Goal: Task Accomplishment & Management: Use online tool/utility

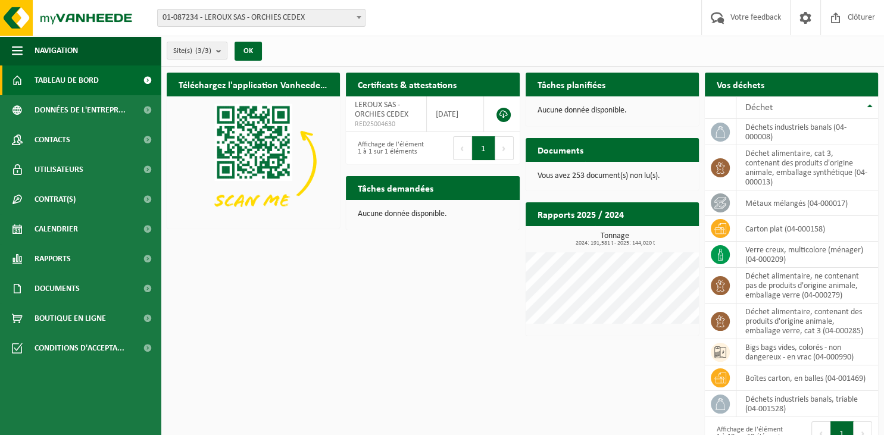
click at [556, 74] on h2 "Tâches planifiées" at bounding box center [572, 84] width 92 height 23
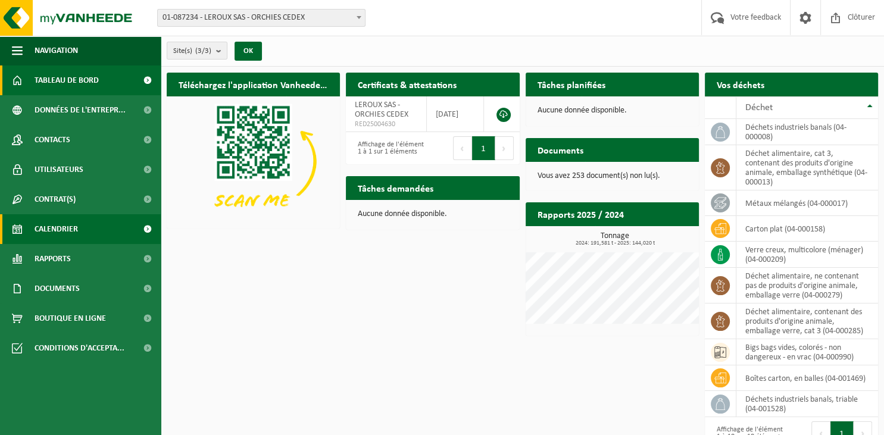
click at [66, 222] on span "Calendrier" at bounding box center [56, 229] width 43 height 30
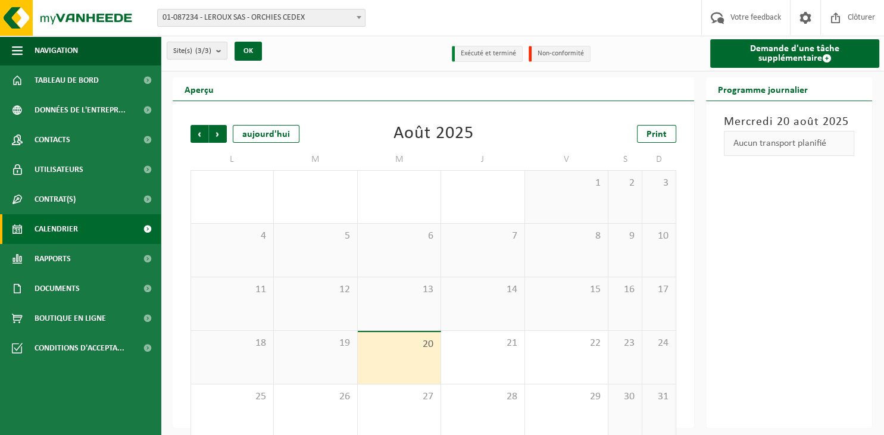
scroll to position [15, 0]
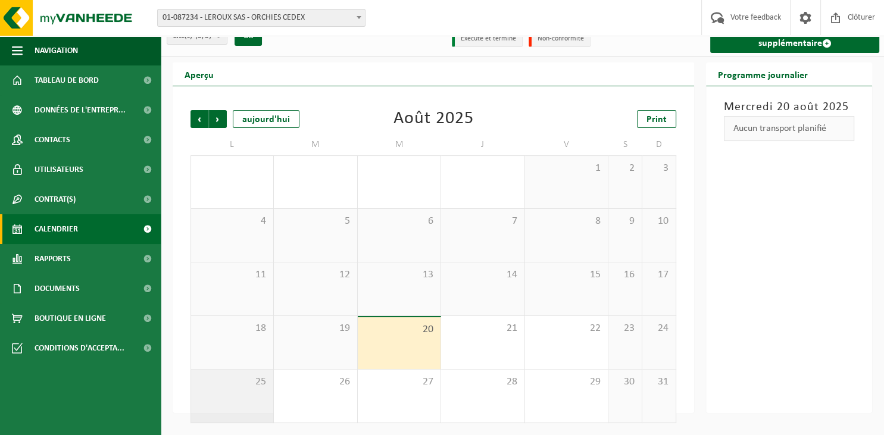
click at [227, 376] on span "25" at bounding box center [232, 382] width 70 height 13
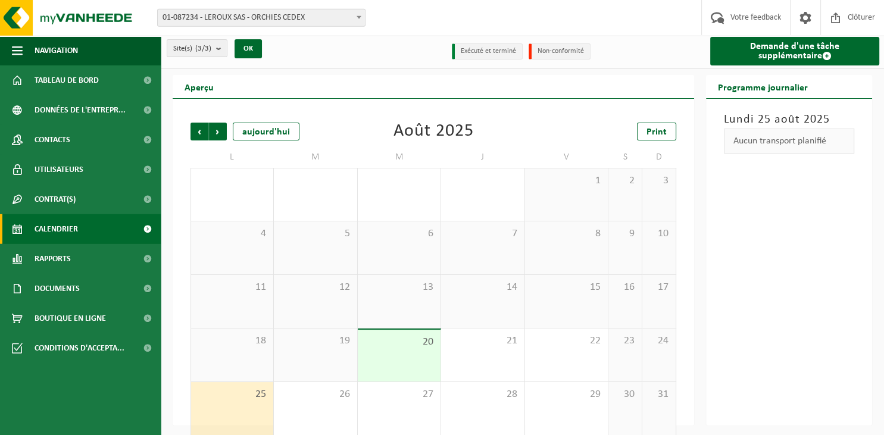
scroll to position [0, 0]
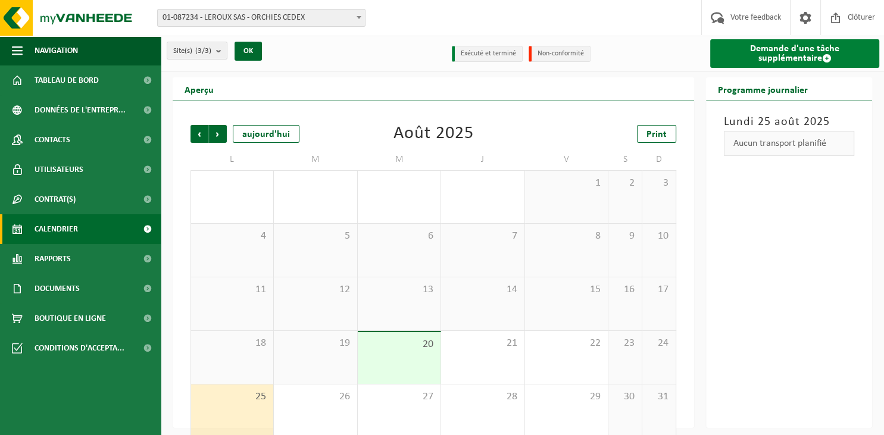
click at [761, 56] on link "Demande d'une tâche supplémentaire" at bounding box center [794, 53] width 169 height 29
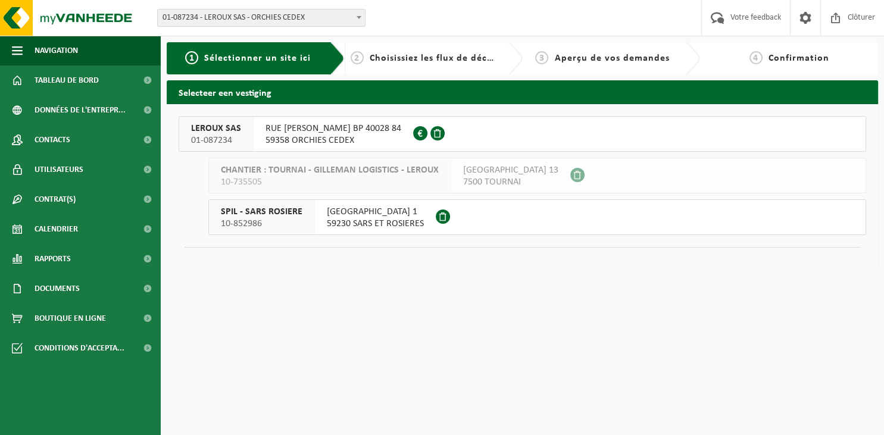
click at [317, 172] on span "CHANTIER : TOURNAI - GILLEMAN LOGISTICS - LEROUX" at bounding box center [330, 170] width 218 height 12
click at [242, 172] on span "CHANTIER : TOURNAI - GILLEMAN LOGISTICS - LEROUX" at bounding box center [330, 170] width 218 height 12
click at [53, 83] on span "Tableau de bord" at bounding box center [67, 81] width 64 height 30
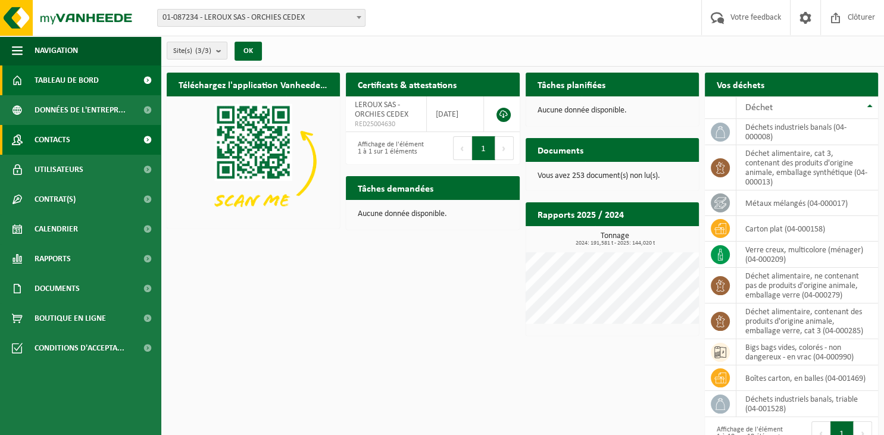
click at [63, 136] on span "Contacts" at bounding box center [53, 140] width 36 height 30
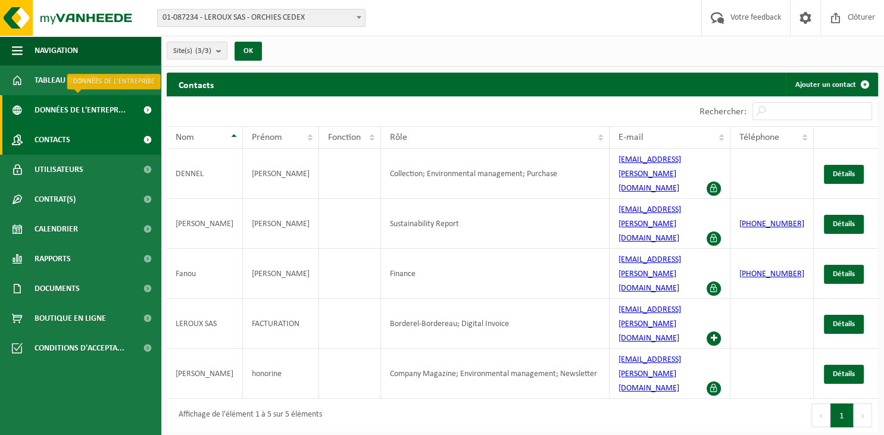
click at [63, 110] on span "Données de l'entrepr..." at bounding box center [80, 110] width 91 height 30
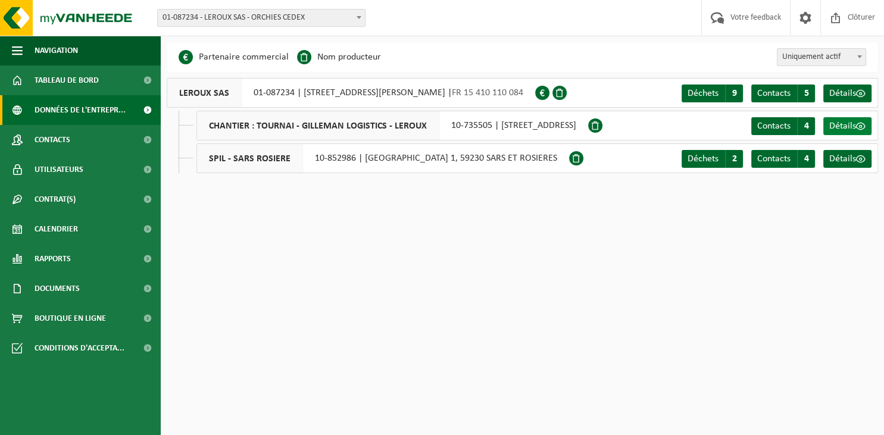
click at [833, 129] on span "Détails" at bounding box center [843, 126] width 27 height 10
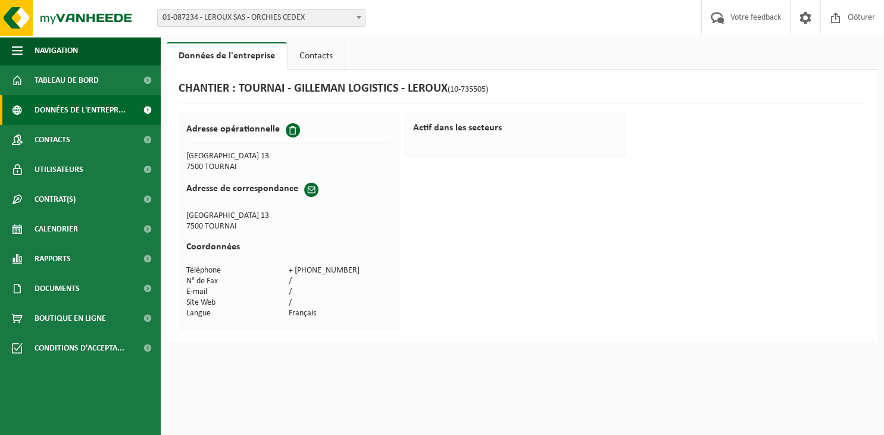
click at [61, 117] on span "Données de l'entrepr..." at bounding box center [80, 110] width 91 height 30
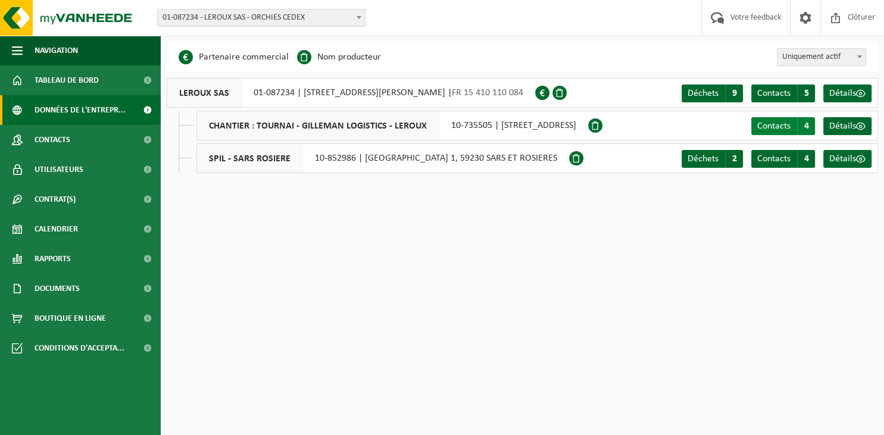
click at [786, 125] on span "Contacts" at bounding box center [774, 126] width 33 height 10
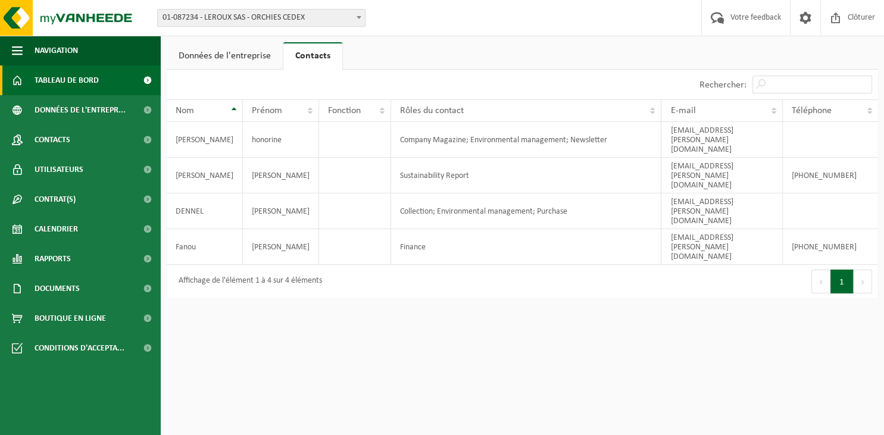
click at [74, 86] on span "Tableau de bord" at bounding box center [67, 81] width 64 height 30
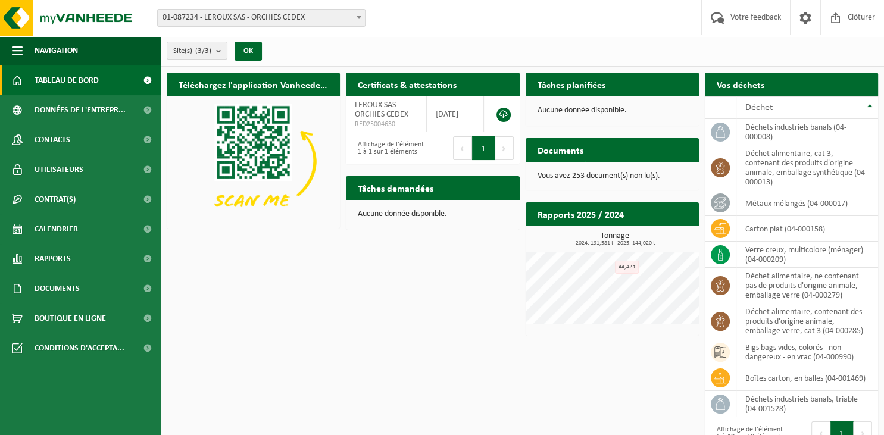
click at [601, 214] on h2 "Rapports 2025 / 2024" at bounding box center [581, 213] width 110 height 23
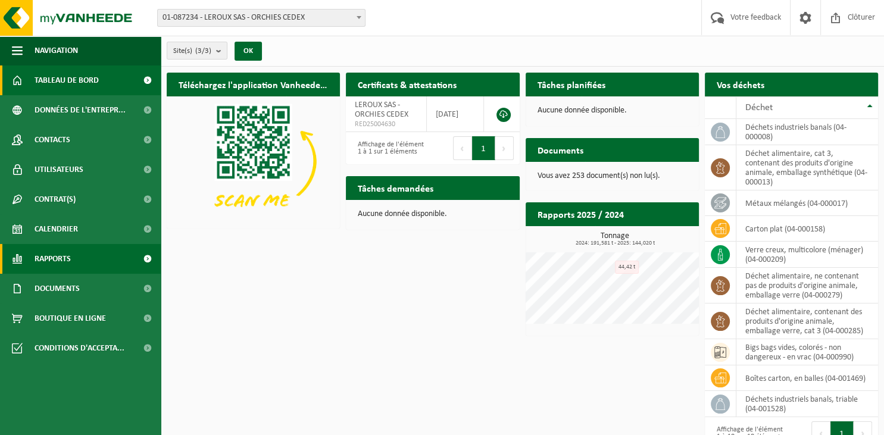
click at [83, 270] on link "Rapports" at bounding box center [80, 259] width 161 height 30
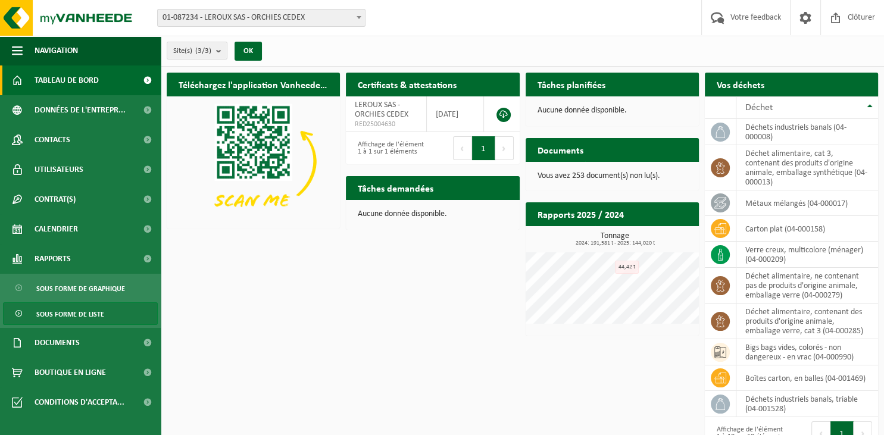
click at [83, 311] on span "Sous forme de liste" at bounding box center [70, 314] width 68 height 23
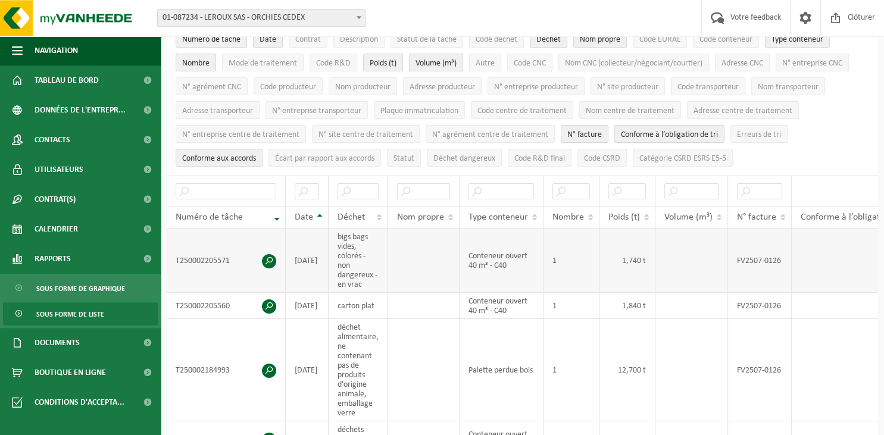
scroll to position [63, 0]
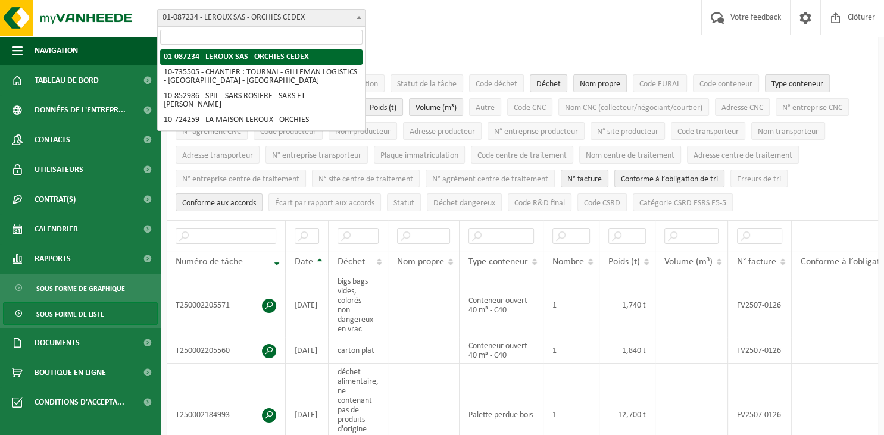
click at [359, 13] on span at bounding box center [359, 17] width 12 height 15
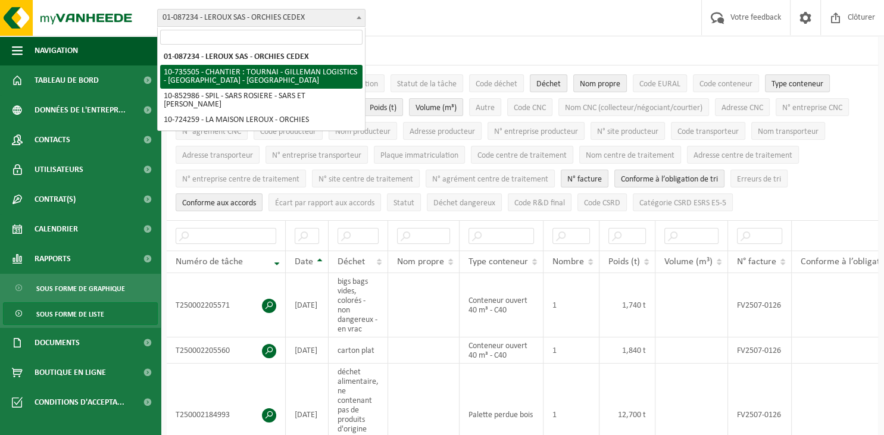
select select "3539"
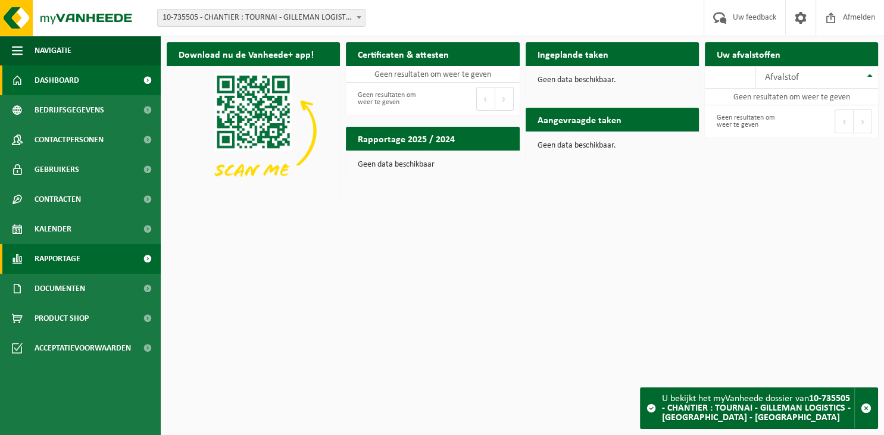
click at [86, 254] on link "Rapportage" at bounding box center [80, 259] width 161 height 30
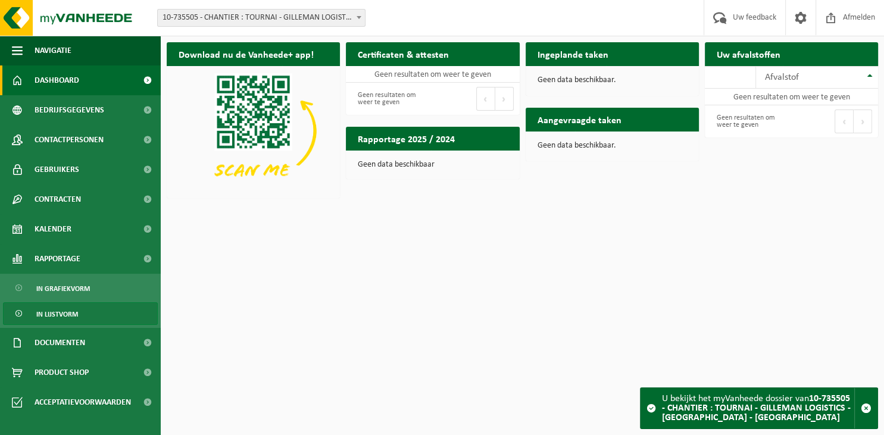
click at [80, 316] on link "In lijstvorm" at bounding box center [80, 314] width 155 height 23
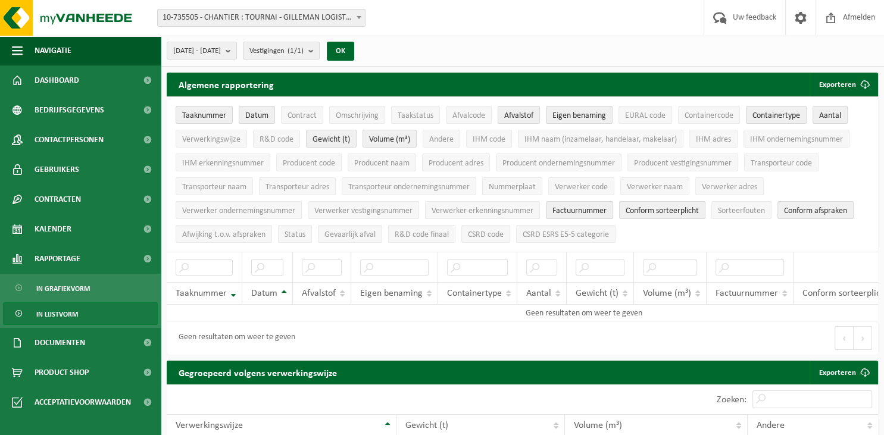
click at [359, 13] on span at bounding box center [359, 17] width 12 height 15
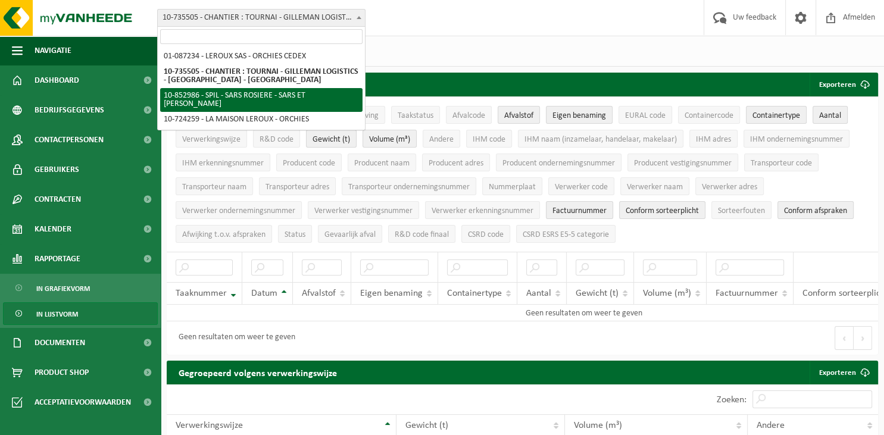
select select "97347"
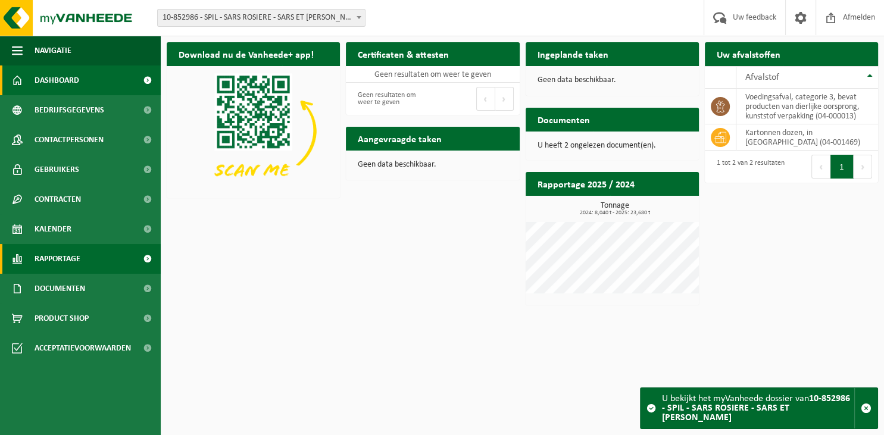
click at [56, 250] on span "Rapportage" at bounding box center [58, 259] width 46 height 30
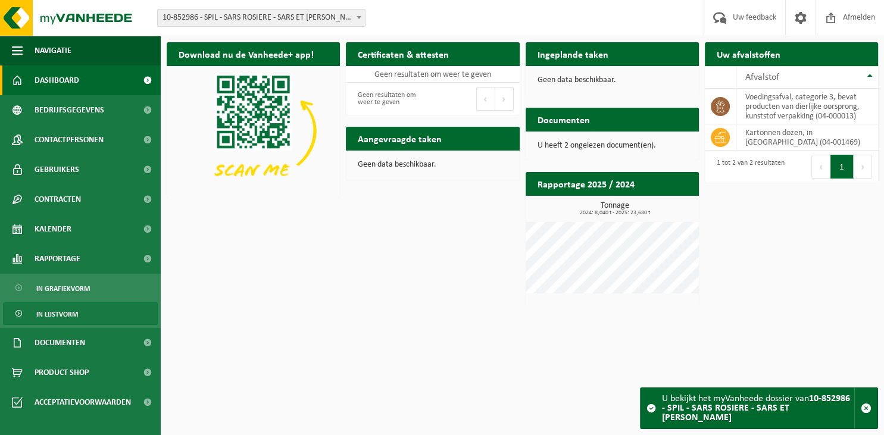
click at [87, 315] on link "In lijstvorm" at bounding box center [80, 314] width 155 height 23
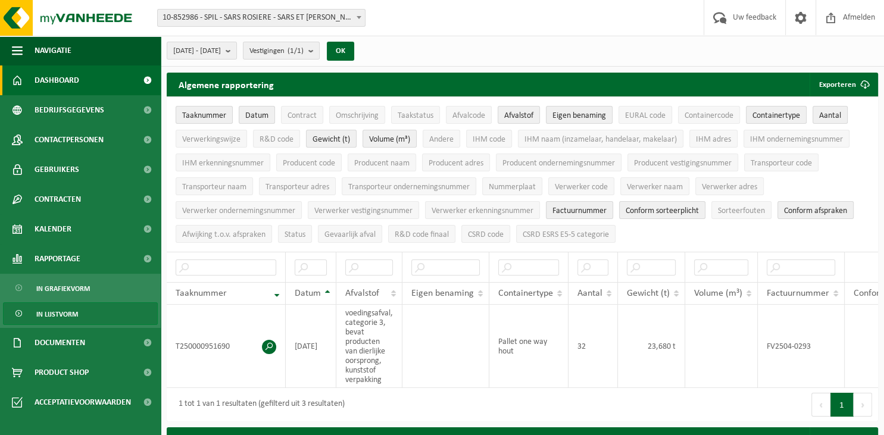
click at [83, 78] on link "Dashboard" at bounding box center [80, 81] width 161 height 30
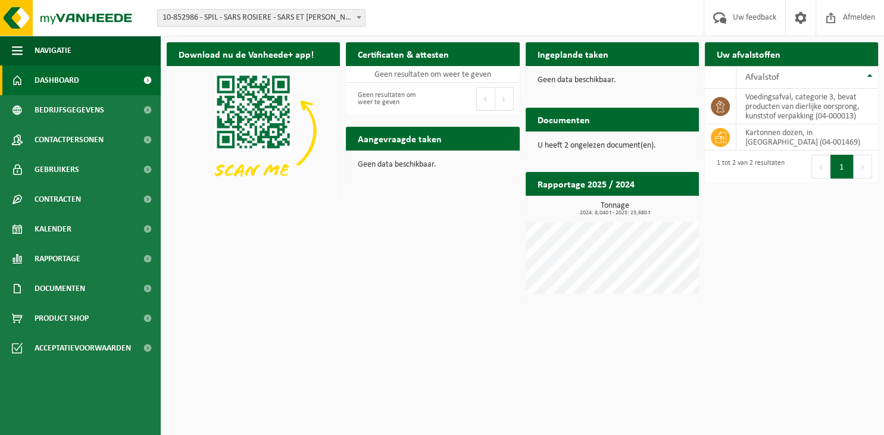
click at [364, 21] on span at bounding box center [359, 17] width 12 height 15
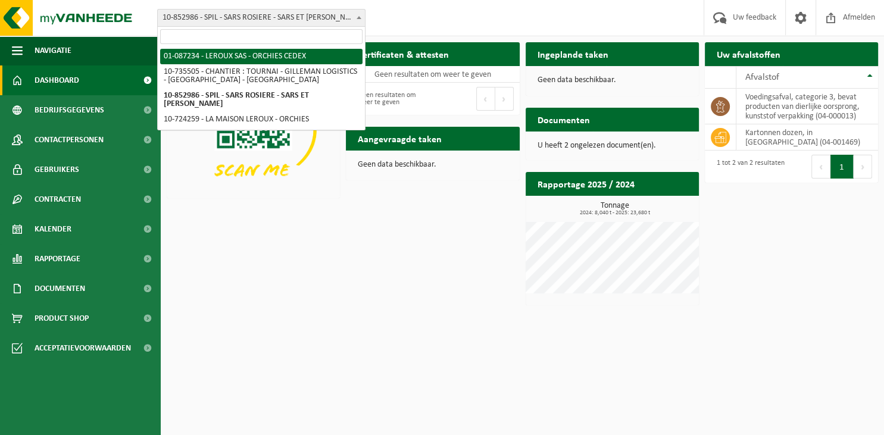
select select "704"
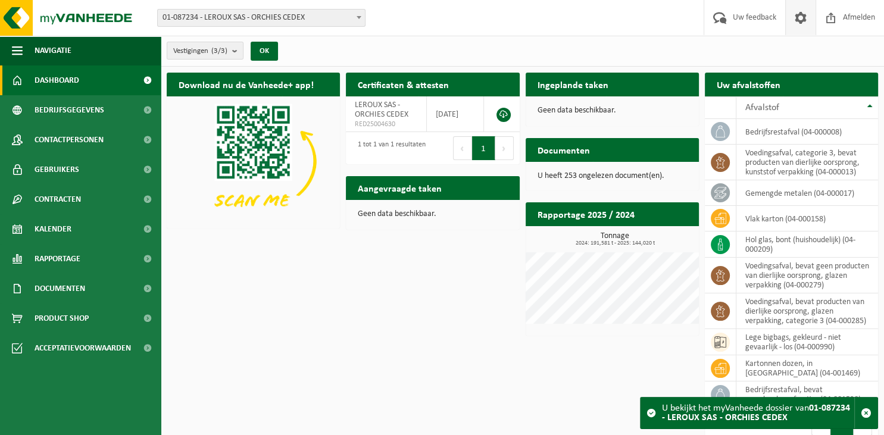
click at [793, 19] on span at bounding box center [801, 17] width 18 height 35
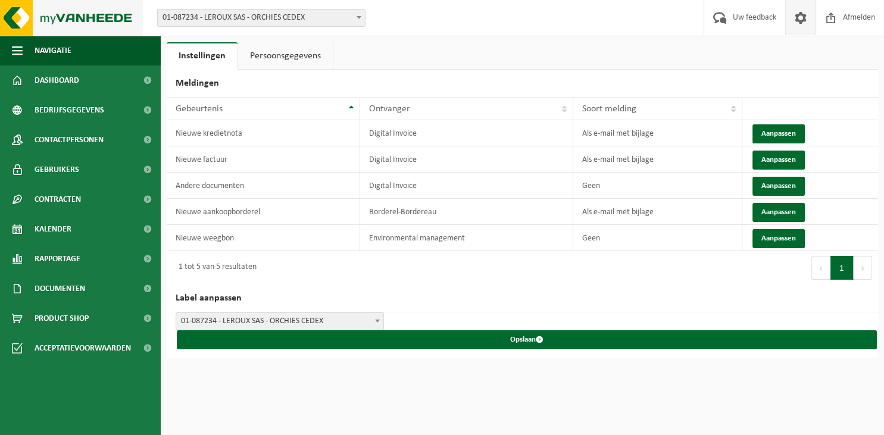
click at [25, 18] on img at bounding box center [71, 18] width 143 height 36
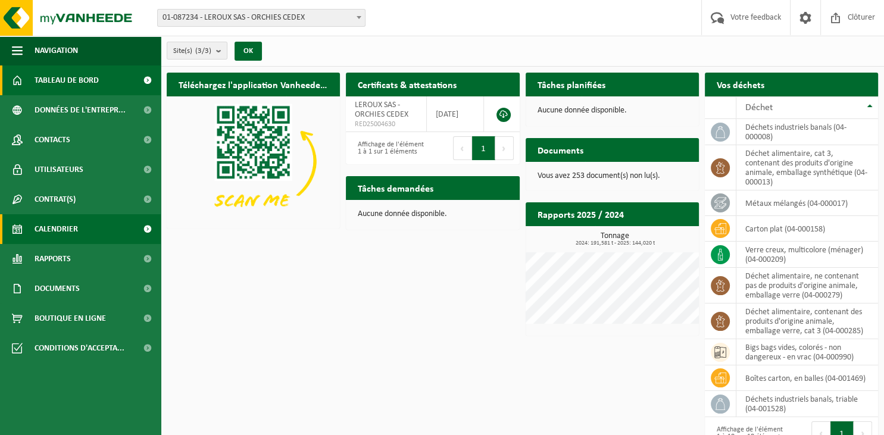
click at [70, 237] on span "Calendrier" at bounding box center [56, 229] width 43 height 30
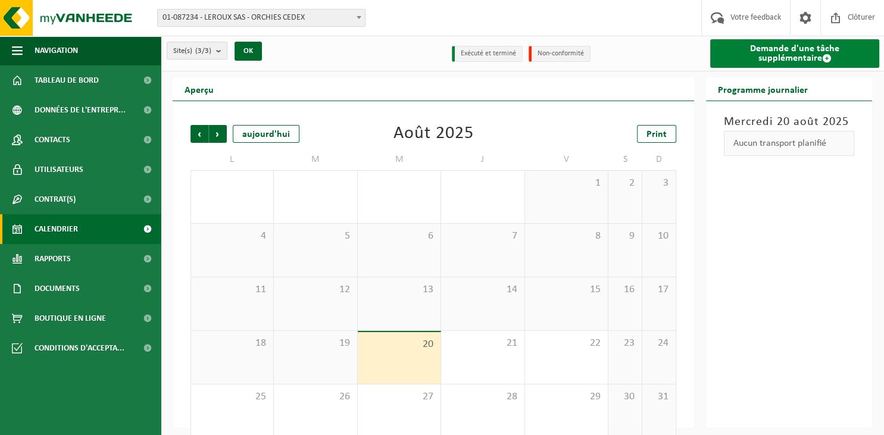
click at [780, 49] on link "Demande d'une tâche supplémentaire" at bounding box center [794, 53] width 169 height 29
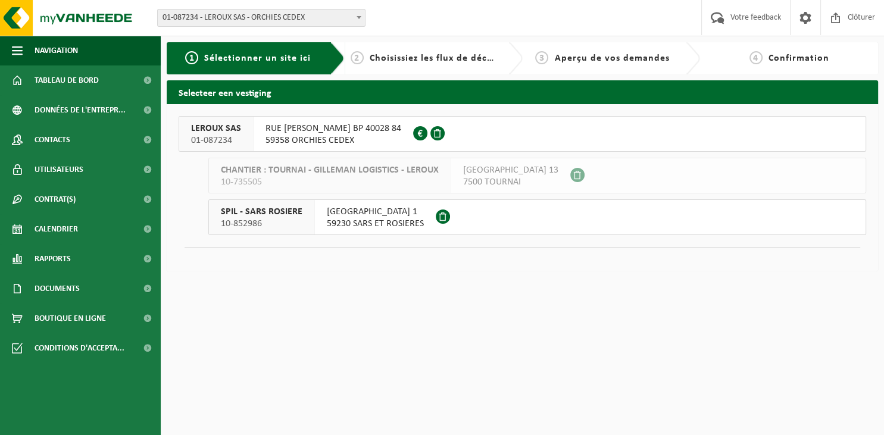
click at [242, 136] on div "LEROUX SAS 01-087234" at bounding box center [216, 134] width 74 height 35
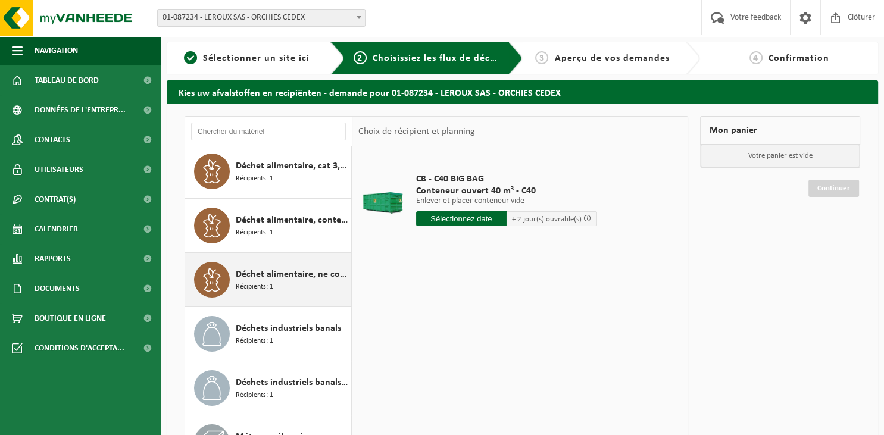
scroll to position [129, 0]
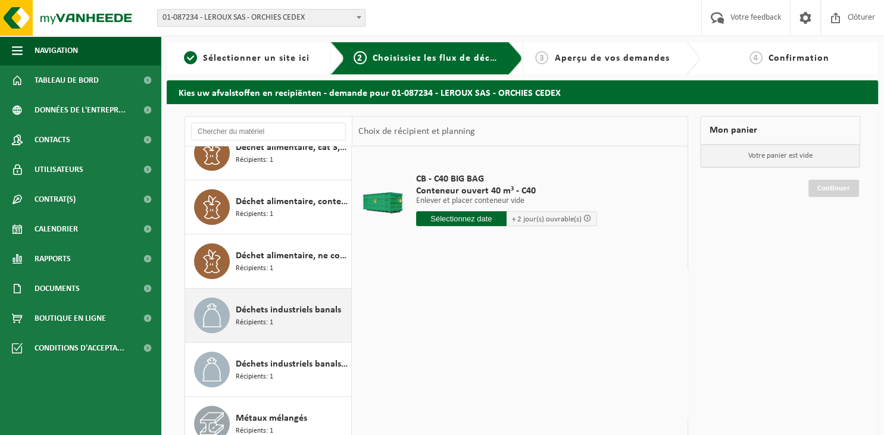
click at [278, 316] on span "Déchets industriels banals" at bounding box center [288, 310] width 105 height 14
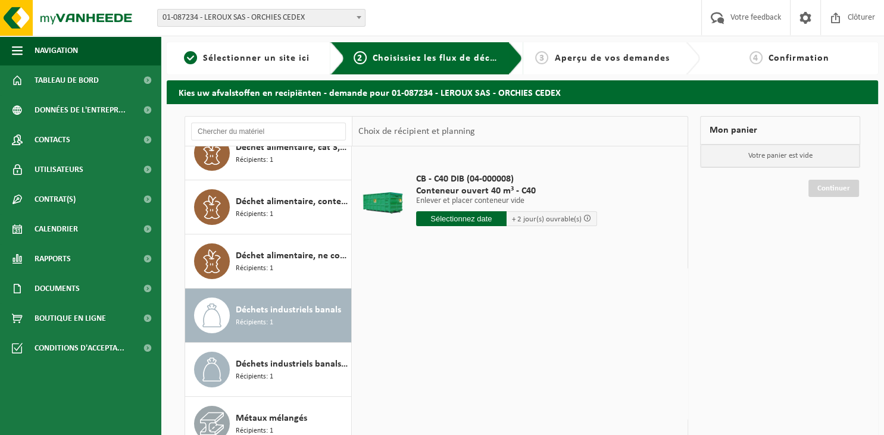
click at [461, 211] on div "CB - C40 DIB (04-000008) Conteneur ouvert 40 m³ - C40 Enlever et placer contene…" at bounding box center [506, 202] width 193 height 83
click at [463, 215] on input "text" at bounding box center [461, 218] width 91 height 15
click at [431, 361] on div "25" at bounding box center [427, 362] width 21 height 19
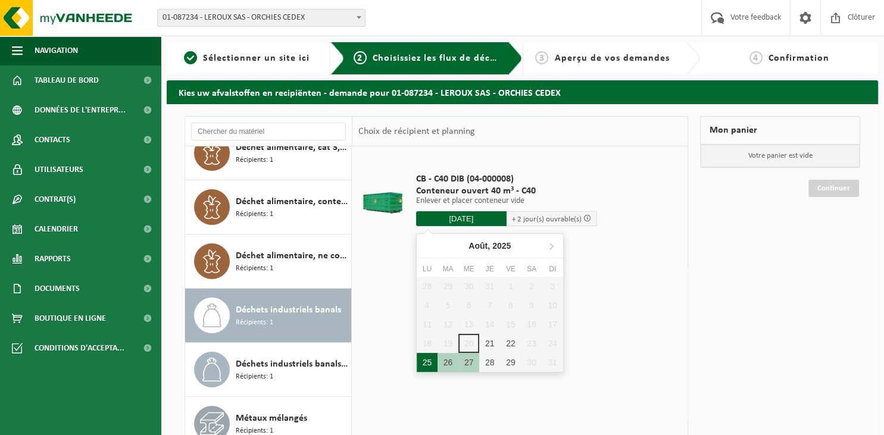
type input "à partir de 2025-08-25"
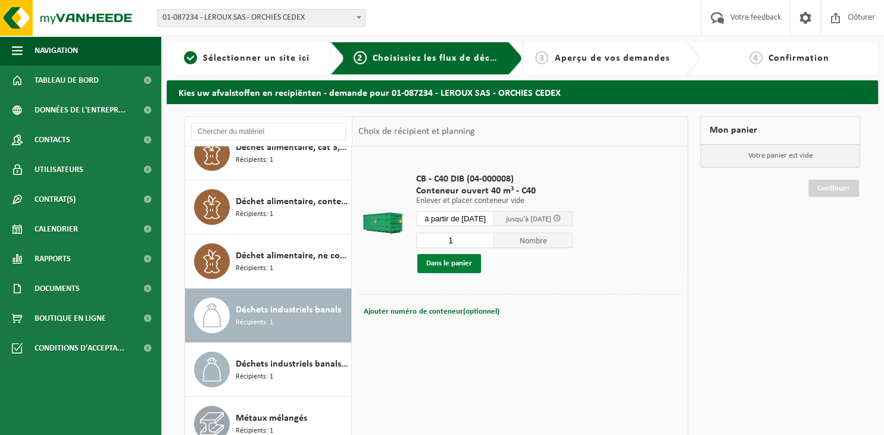
click at [454, 260] on button "Dans le panier" at bounding box center [449, 263] width 64 height 19
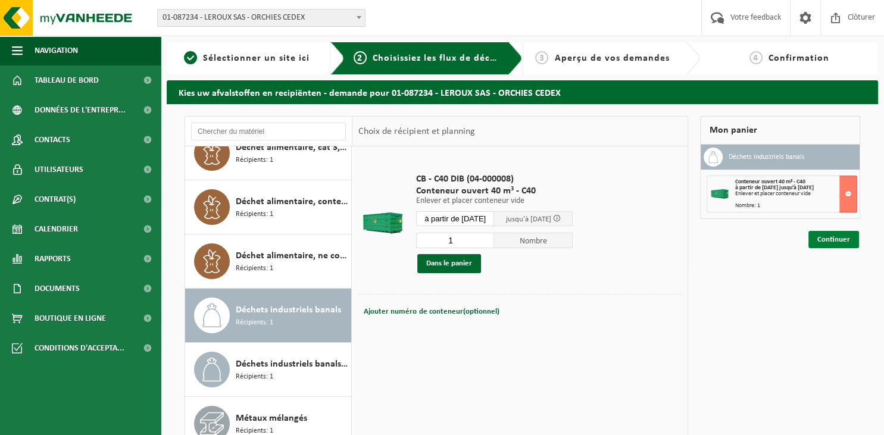
click at [827, 237] on link "Continuer" at bounding box center [834, 239] width 51 height 17
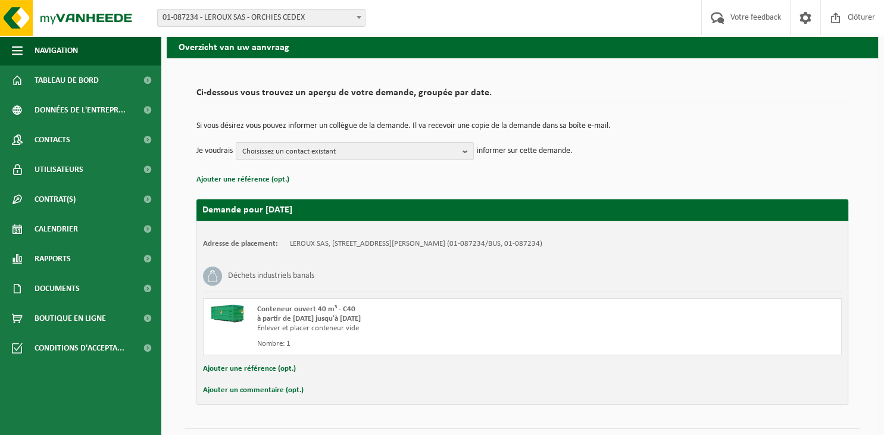
scroll to position [68, 0]
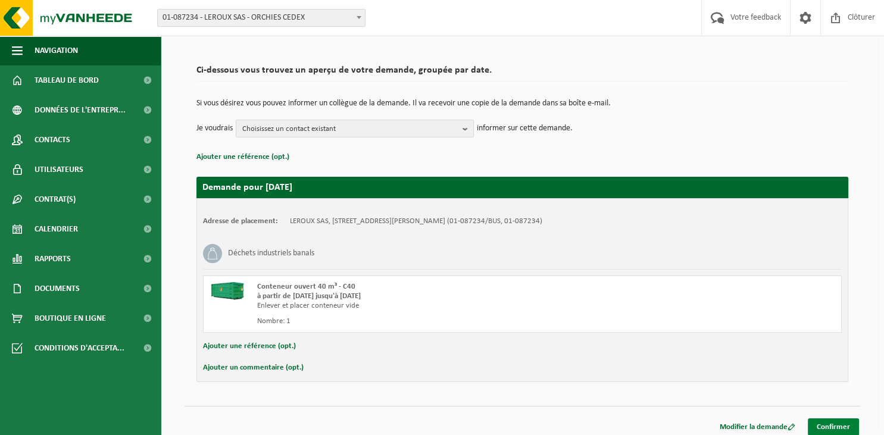
click at [837, 425] on link "Confirmer" at bounding box center [833, 427] width 51 height 17
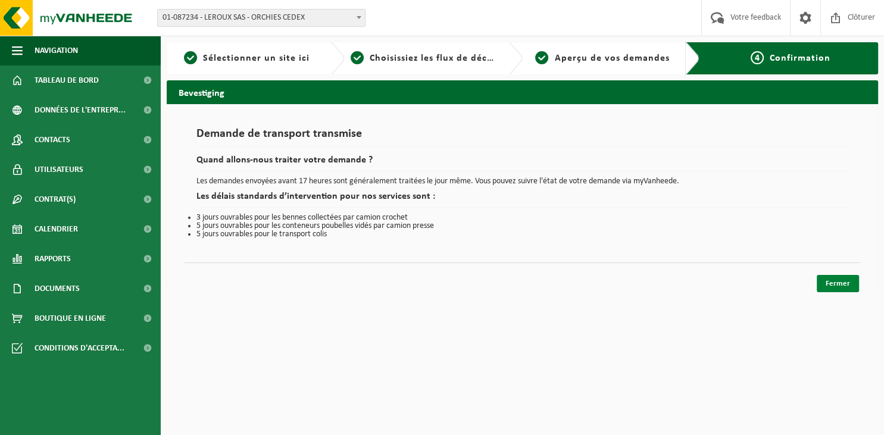
click at [835, 285] on link "Fermer" at bounding box center [838, 283] width 42 height 17
